Goal: Task Accomplishment & Management: Complete application form

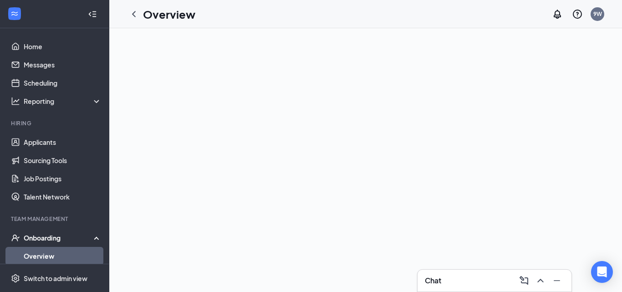
click at [56, 236] on div "Onboarding" at bounding box center [59, 237] width 70 height 9
drag, startPoint x: 56, startPoint y: 236, endPoint x: 65, endPoint y: 236, distance: 9.6
click at [66, 236] on div "Onboarding" at bounding box center [59, 237] width 70 height 9
click at [65, 236] on div "Onboarding" at bounding box center [59, 237] width 70 height 9
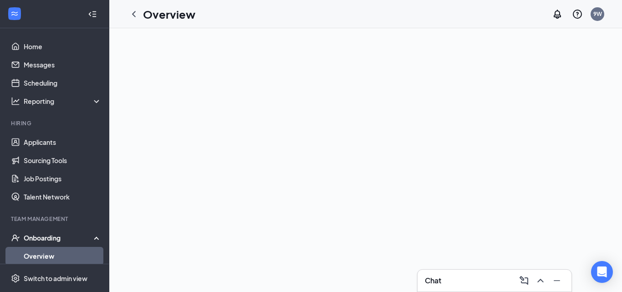
click at [37, 236] on div "Onboarding" at bounding box center [59, 237] width 70 height 9
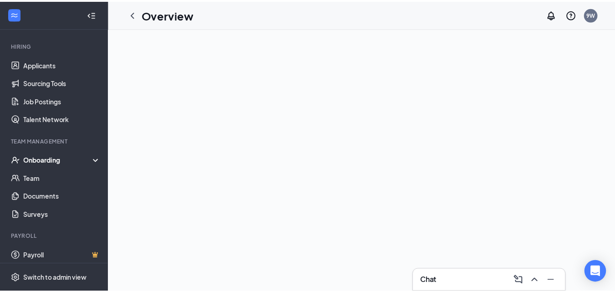
scroll to position [82, 0]
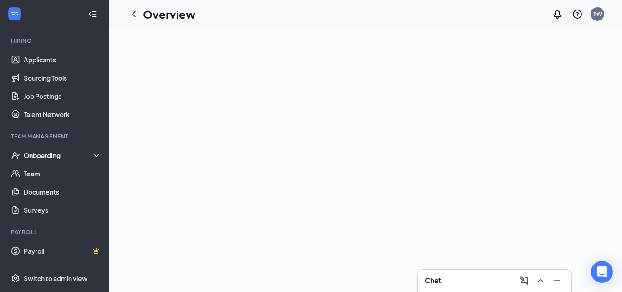
click at [90, 153] on div "Onboarding" at bounding box center [54, 155] width 109 height 18
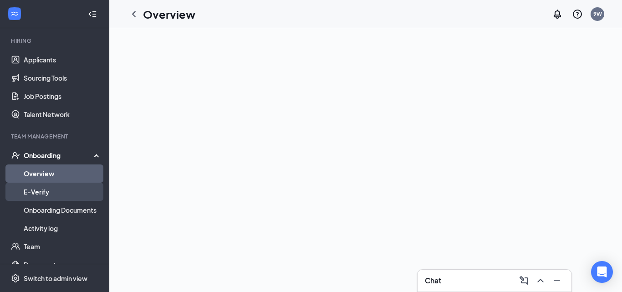
click at [52, 188] on link "E-Verify" at bounding box center [63, 192] width 78 height 18
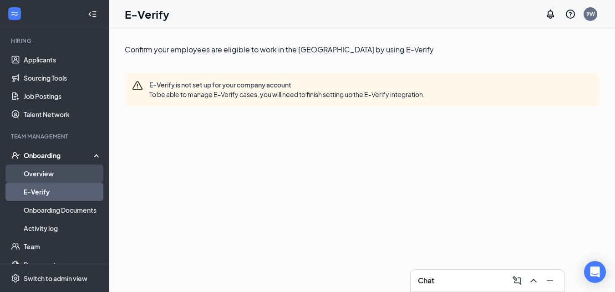
click at [54, 176] on link "Overview" at bounding box center [63, 173] width 78 height 18
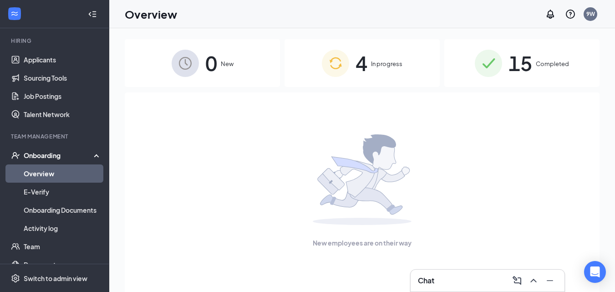
click at [361, 64] on span "4" at bounding box center [361, 62] width 12 height 31
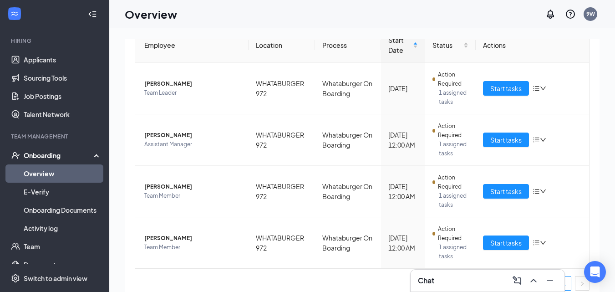
scroll to position [109, 0]
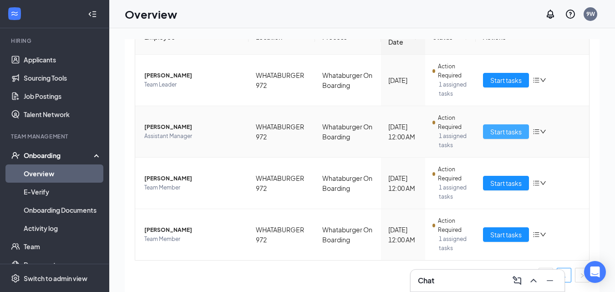
click at [501, 128] on span "Start tasks" at bounding box center [505, 132] width 31 height 10
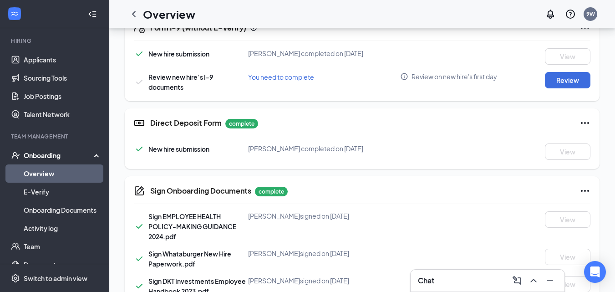
scroll to position [294, 0]
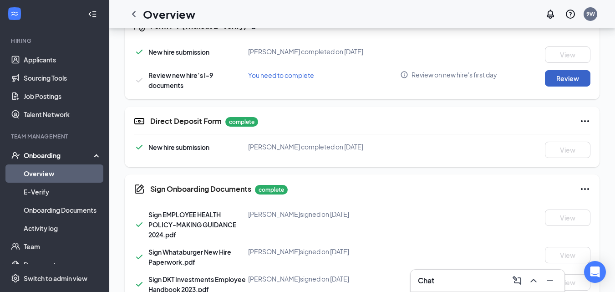
click at [559, 78] on button "Review" at bounding box center [568, 78] width 46 height 16
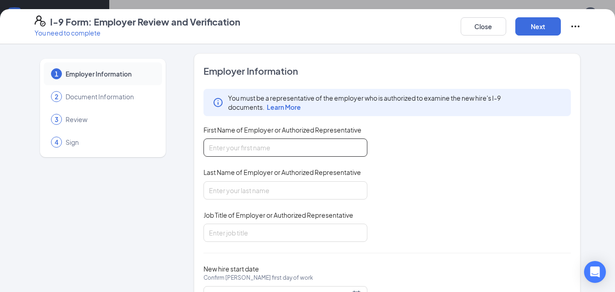
click at [264, 140] on input "First Name of Employer or Authorized Representative" at bounding box center [285, 147] width 164 height 18
type input "g"
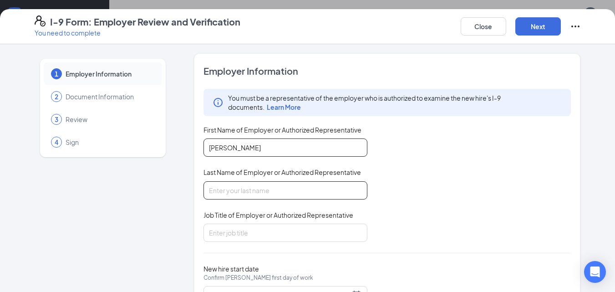
type input "[PERSON_NAME]"
click at [259, 185] on input "Last Name of Employer or Authorized Representative" at bounding box center [285, 190] width 164 height 18
type input "moscaira"
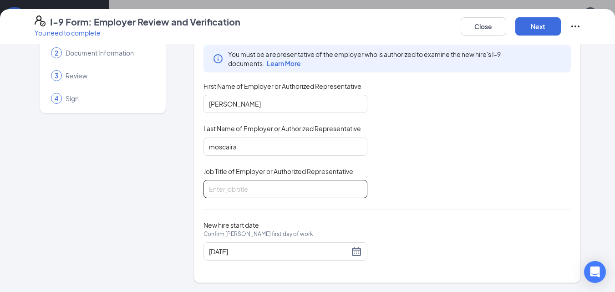
scroll to position [42, 0]
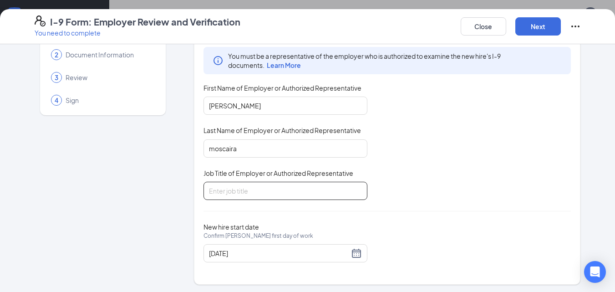
click at [294, 183] on input "Job Title of Employer or Authorized Representative" at bounding box center [285, 191] width 164 height 18
click at [290, 193] on input "Job Title of Employer or Authorized Representative" at bounding box center [285, 191] width 164 height 18
type input "p"
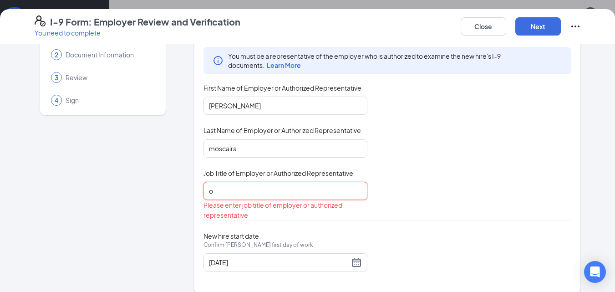
type input "op"
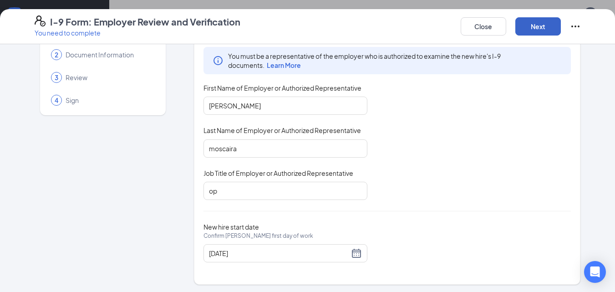
click at [543, 28] on button "Next" at bounding box center [538, 26] width 46 height 18
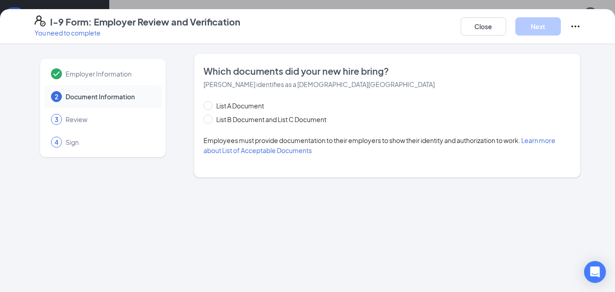
scroll to position [0, 0]
click at [209, 122] on span at bounding box center [207, 119] width 9 height 9
click at [209, 121] on input "List B Document and List C Document" at bounding box center [206, 118] width 6 height 6
radio input "true"
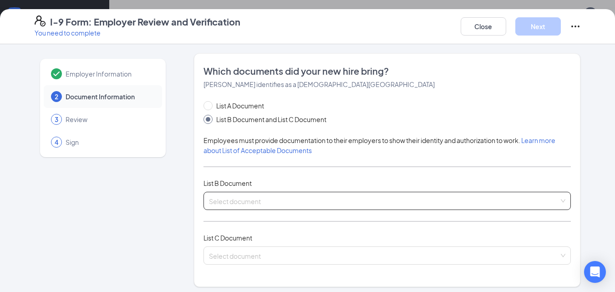
click at [251, 202] on input "search" at bounding box center [384, 199] width 350 height 14
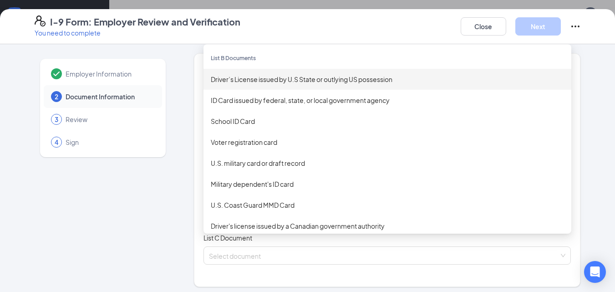
click at [281, 82] on div "Driver’s License issued by U.S State or outlying US possession" at bounding box center [387, 79] width 353 height 10
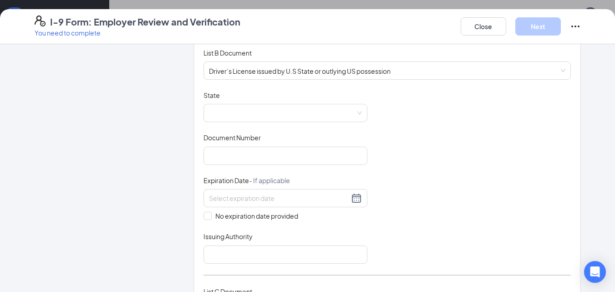
scroll to position [161, 0]
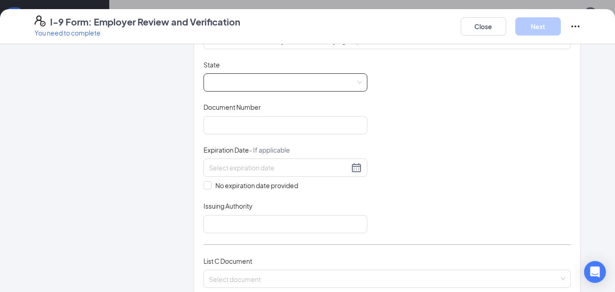
click at [223, 85] on span at bounding box center [285, 82] width 153 height 17
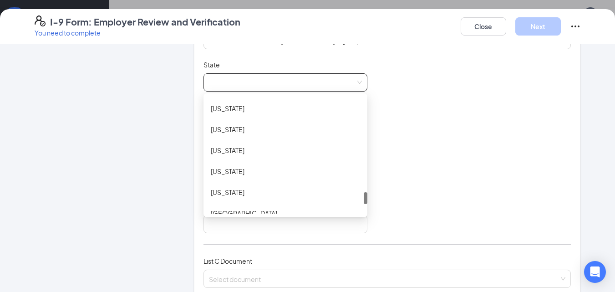
drag, startPoint x: 362, startPoint y: 106, endPoint x: 353, endPoint y: 202, distance: 96.5
click at [353, 202] on div "[US_STATE] [US_STATE] [US_STATE] [US_STATE] [US_STATE] [US_STATE] [GEOGRAPHIC_D…" at bounding box center [285, 155] width 164 height 117
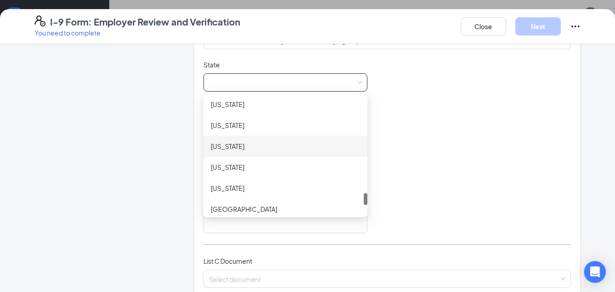
click at [238, 144] on div "[US_STATE]" at bounding box center [285, 146] width 149 height 10
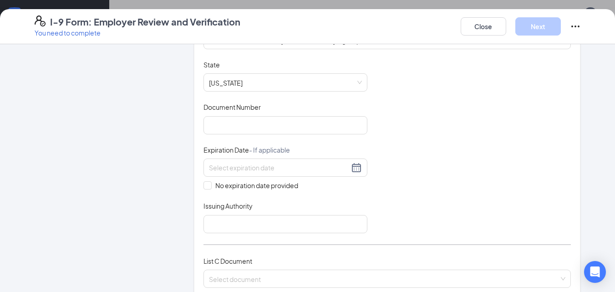
click at [133, 184] on div "Employer Information 2 Document Information 3 Review 4 Sign" at bounding box center [103, 220] width 137 height 655
click at [221, 217] on input "Issuing Authority" at bounding box center [285, 224] width 164 height 18
type input "[US_STATE] dps"
click at [137, 218] on div "Employer Information 2 Document Information 3 Review 4 Sign" at bounding box center [103, 220] width 137 height 655
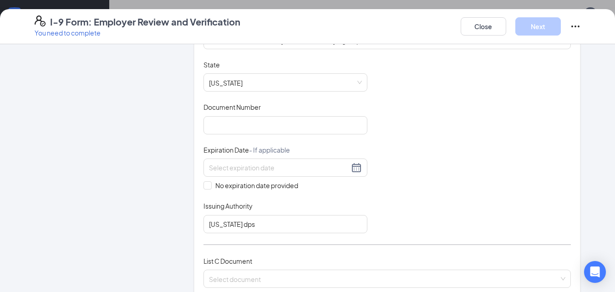
drag, startPoint x: 163, startPoint y: 240, endPoint x: 187, endPoint y: 238, distance: 23.3
click at [187, 238] on div "Employer Information 2 Document Information 3 Review 4 Sign Which documents did…" at bounding box center [308, 220] width 546 height 655
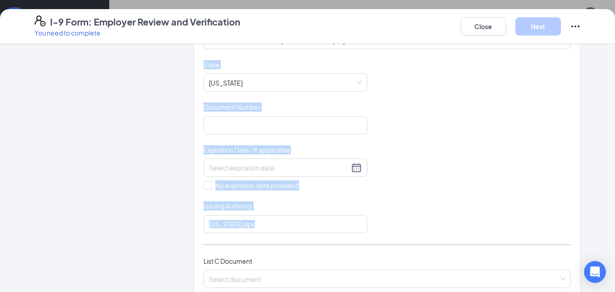
click at [563, 150] on div "Document Title Driver’s License issued by U.S State or outlying US possession S…" at bounding box center [387, 146] width 368 height 173
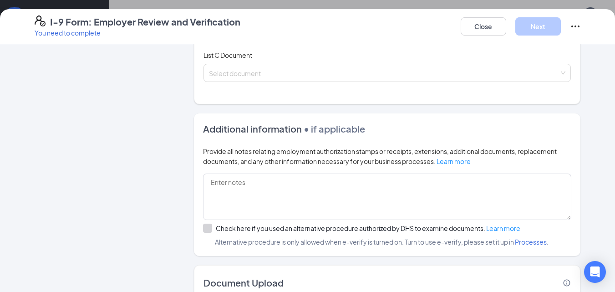
scroll to position [371, 0]
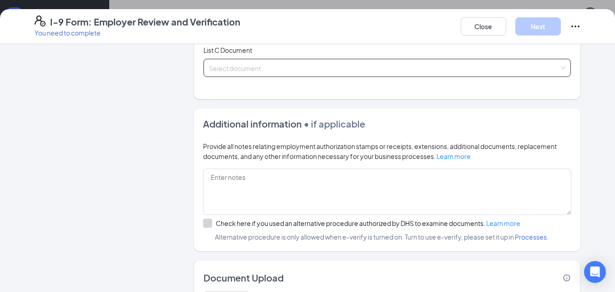
click at [243, 66] on input "search" at bounding box center [384, 66] width 350 height 14
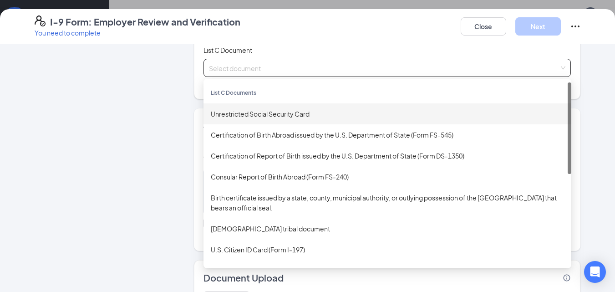
click at [241, 112] on div "Unrestricted Social Security Card" at bounding box center [387, 114] width 353 height 10
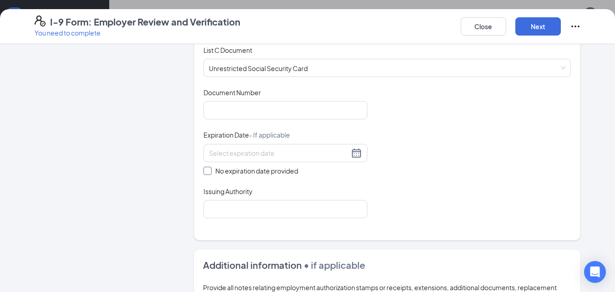
click at [203, 169] on input "No expiration date provided" at bounding box center [206, 170] width 6 height 6
checkbox input "true"
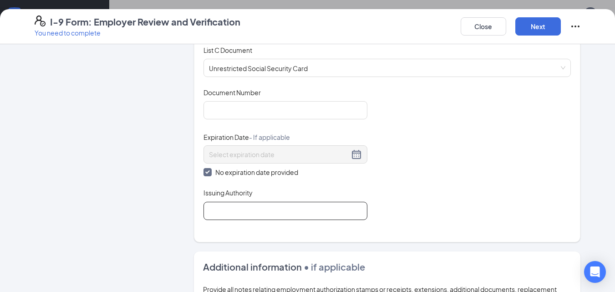
click at [220, 213] on input "Issuing Authority" at bounding box center [285, 211] width 164 height 18
click at [265, 204] on input "Issuing Authority" at bounding box center [285, 211] width 164 height 18
type input "social security administration"
click at [114, 179] on div "Employer Information 2 Document Information 3 Review 4 Sign" at bounding box center [103, 81] width 137 height 798
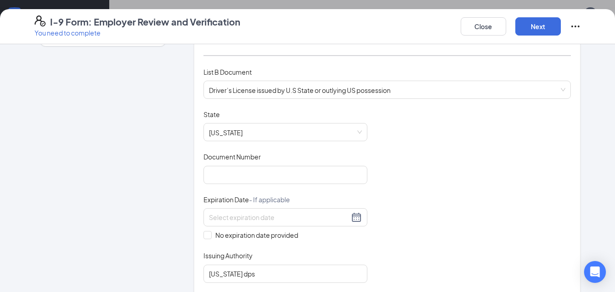
scroll to position [113, 0]
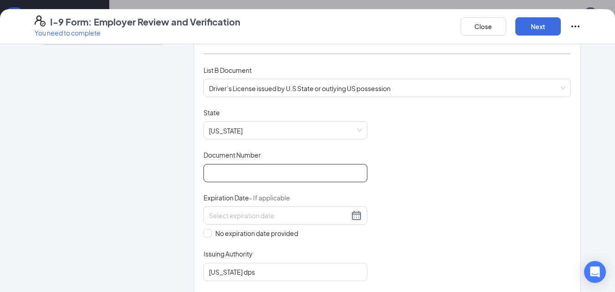
click at [293, 180] on input "Document Number" at bounding box center [285, 173] width 164 height 18
type input "40435031"
click at [203, 234] on input "No expiration date provided" at bounding box center [206, 232] width 6 height 6
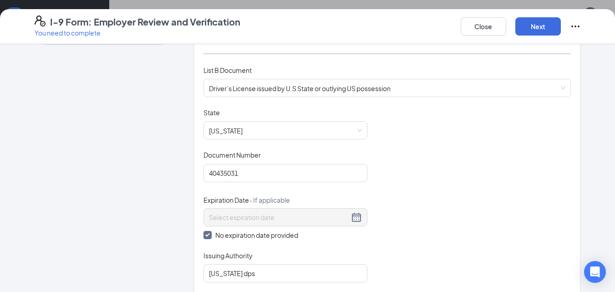
click at [203, 236] on input "No expiration date provided" at bounding box center [206, 234] width 6 height 6
checkbox input "false"
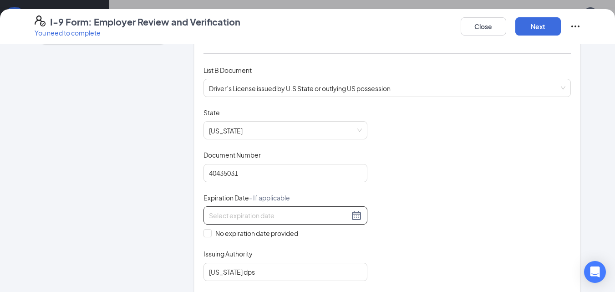
click at [219, 212] on input at bounding box center [279, 215] width 140 height 10
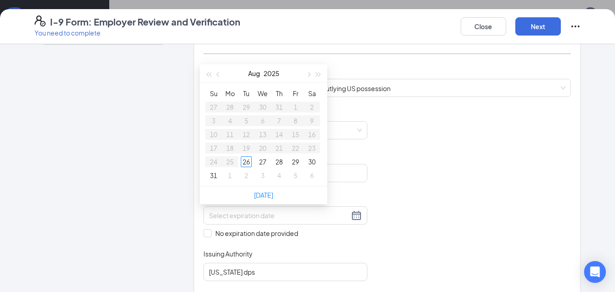
click at [388, 160] on div "Document Title Driver’s License issued by U.S State or outlying US possession S…" at bounding box center [387, 194] width 368 height 173
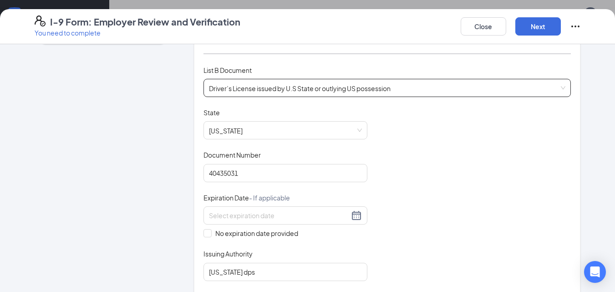
click at [346, 90] on span "Driver’s License issued by U.S State or outlying US possession" at bounding box center [387, 87] width 357 height 17
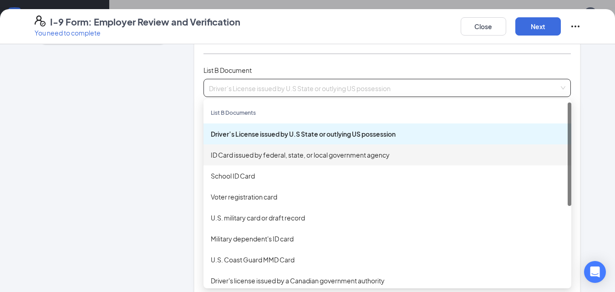
click at [239, 154] on div "ID Card issued by federal, state, or local government agency" at bounding box center [387, 155] width 353 height 10
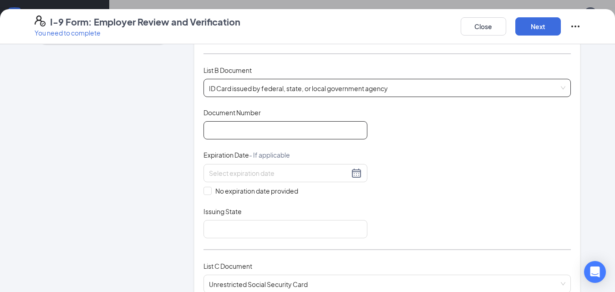
click at [236, 129] on input "Document Number" at bounding box center [285, 130] width 164 height 18
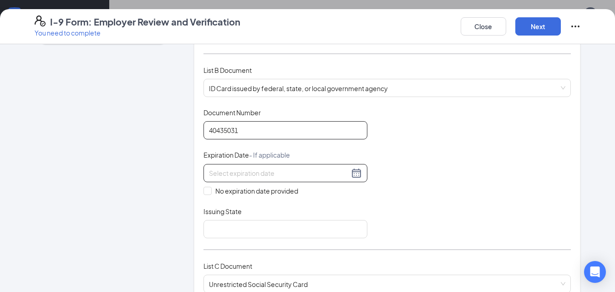
type input "40435031"
click at [220, 169] on input at bounding box center [279, 173] width 140 height 10
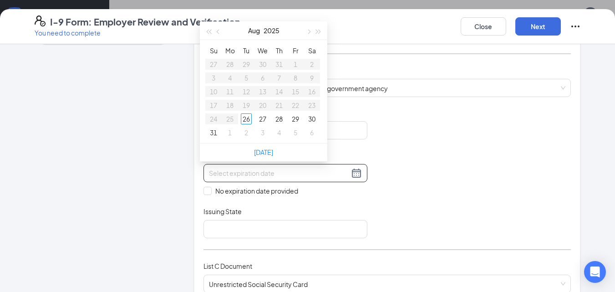
type input "[DATE]"
click at [321, 31] on button "button" at bounding box center [319, 30] width 10 height 18
click at [208, 33] on span "button" at bounding box center [208, 32] width 5 height 5
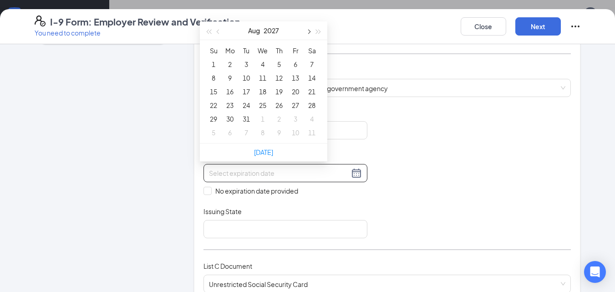
click at [311, 32] on button "button" at bounding box center [308, 30] width 10 height 18
type input "[DATE]"
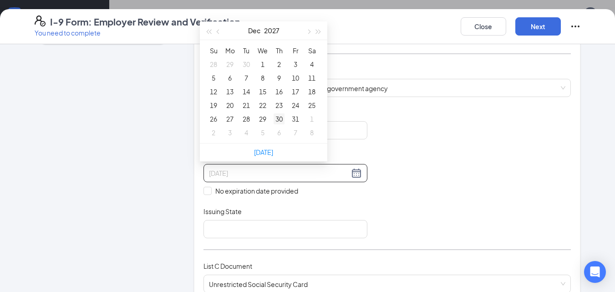
click at [280, 118] on div "30" at bounding box center [279, 118] width 11 height 11
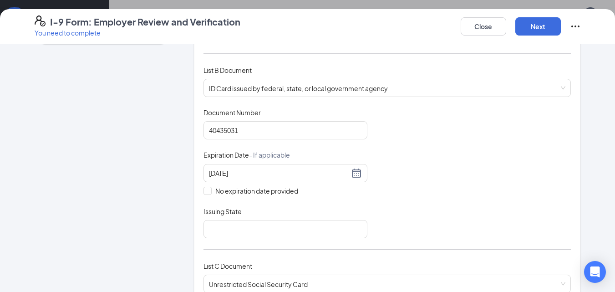
click at [224, 229] on input "Issuing State" at bounding box center [285, 229] width 164 height 18
type input "[US_STATE] dps"
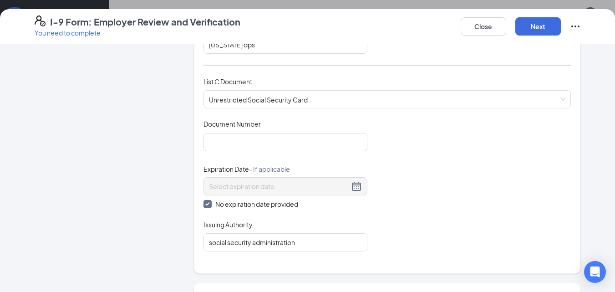
scroll to position [334, 0]
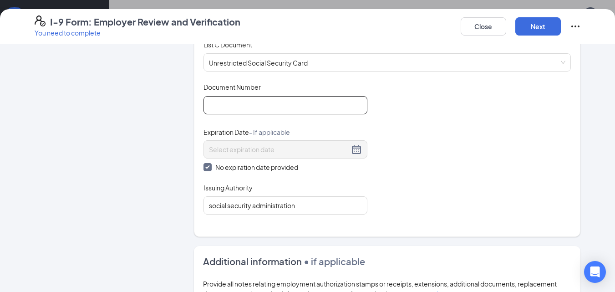
click at [290, 110] on input "Document Number" at bounding box center [285, 105] width 164 height 18
type input "455950925"
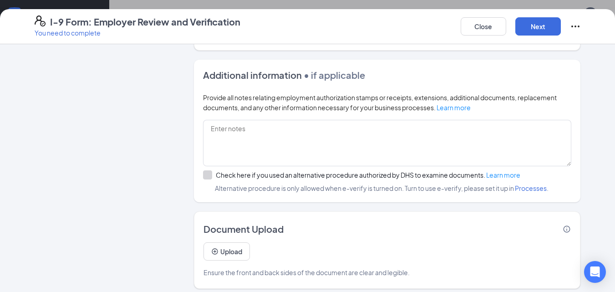
scroll to position [526, 0]
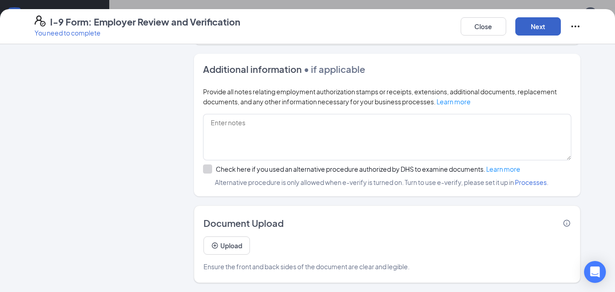
click at [556, 22] on button "Next" at bounding box center [538, 26] width 46 height 18
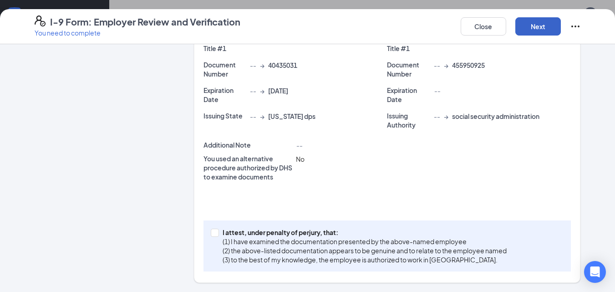
scroll to position [223, 0]
click at [219, 238] on span "I attest, under penalty of [PERSON_NAME], that: (1) I have examined the documen…" at bounding box center [364, 246] width 291 height 36
click at [216, 235] on input "I attest, under penalty of [PERSON_NAME], that: (1) I have examined the documen…" at bounding box center [214, 231] width 6 height 6
checkbox input "true"
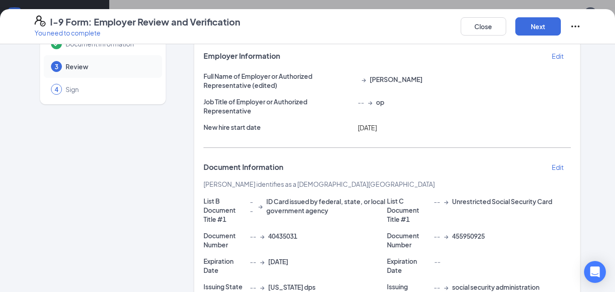
scroll to position [0, 0]
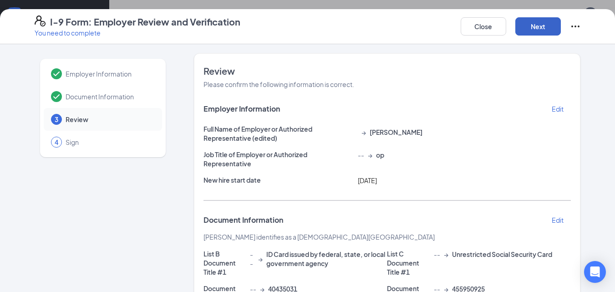
click at [542, 22] on button "Next" at bounding box center [538, 26] width 46 height 18
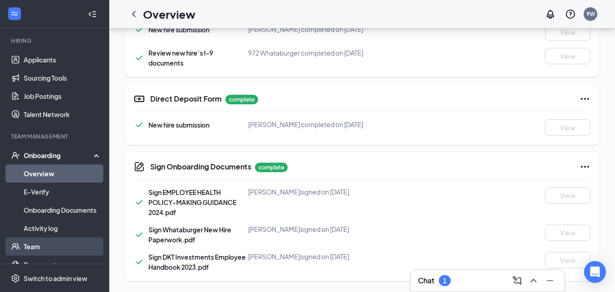
click at [46, 245] on link "Team" at bounding box center [63, 246] width 78 height 18
